Goal: Check status: Check status

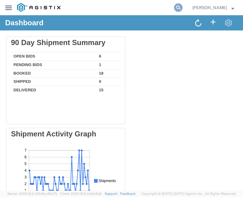
click at [182, 8] on icon at bounding box center [178, 7] width 9 height 9
click at [122, 13] on input "search" at bounding box center [119, 7] width 109 height 15
paste input "TruckingKing!123"
type input "T"
click at [128, 11] on input "search" at bounding box center [119, 7] width 109 height 15
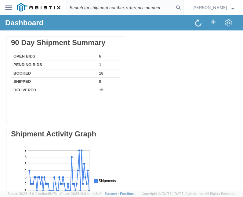
paste input "56482233"
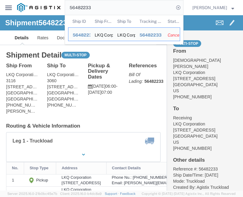
drag, startPoint x: 110, startPoint y: 10, endPoint x: -13, endPoint y: 27, distance: 124.1
click at [0, 27] on html "main_menu Created with Sketch. Collapse Menu Dashboard Shipments Traffic Resour…" at bounding box center [121, 98] width 243 height 197
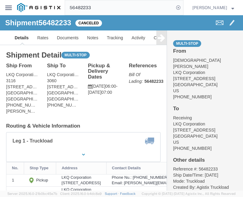
paste input "500778"
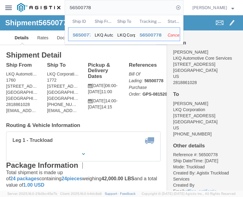
drag, startPoint x: 97, startPoint y: 8, endPoint x: -64, endPoint y: -2, distance: 161.8
click at [0, 0] on html "main_menu Created with Sketch. Collapse Menu Dashboard Shipments Traffic Resour…" at bounding box center [121, 98] width 243 height 197
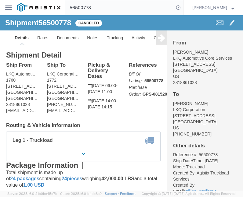
paste input "482233"
type input "56482233"
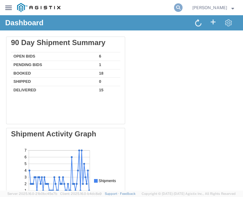
click at [182, 7] on icon at bounding box center [178, 7] width 9 height 9
click at [127, 10] on input "search" at bounding box center [119, 7] width 109 height 15
paste input "56500744"
type input "56500744"
